Goal: Information Seeking & Learning: Learn about a topic

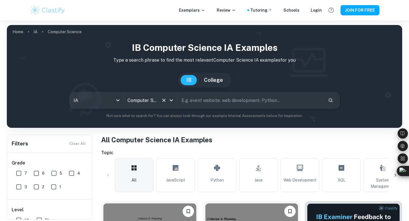
click at [151, 101] on input "Computer Science" at bounding box center [142, 100] width 33 height 11
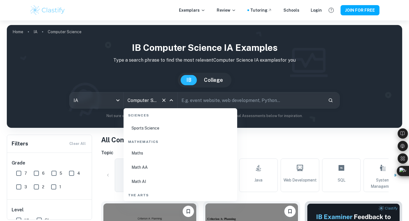
scroll to position [965, 0]
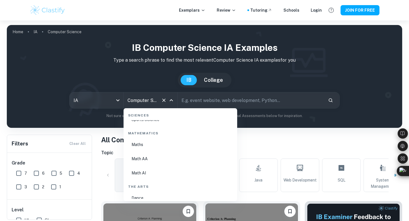
click at [148, 176] on li "Math AI" at bounding box center [180, 172] width 109 height 13
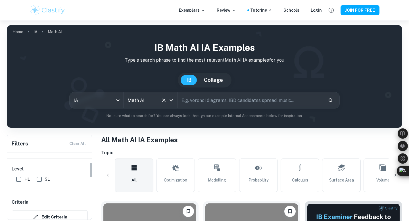
scroll to position [43, 0]
click at [21, 179] on input "HL" at bounding box center [18, 177] width 11 height 11
checkbox input "true"
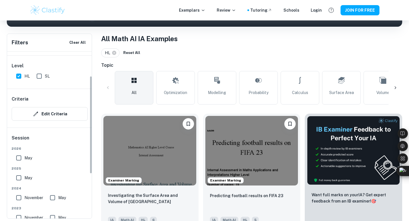
scroll to position [0, 0]
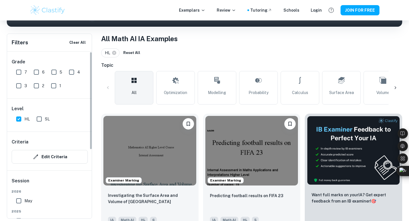
click at [19, 71] on input "7" at bounding box center [18, 71] width 11 height 11
checkbox input "true"
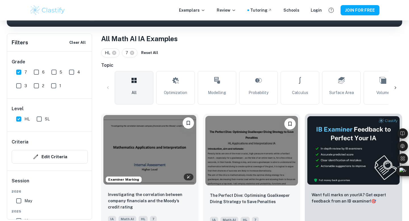
scroll to position [107, 0]
